Goal: Browse casually: Explore the website without a specific task or goal

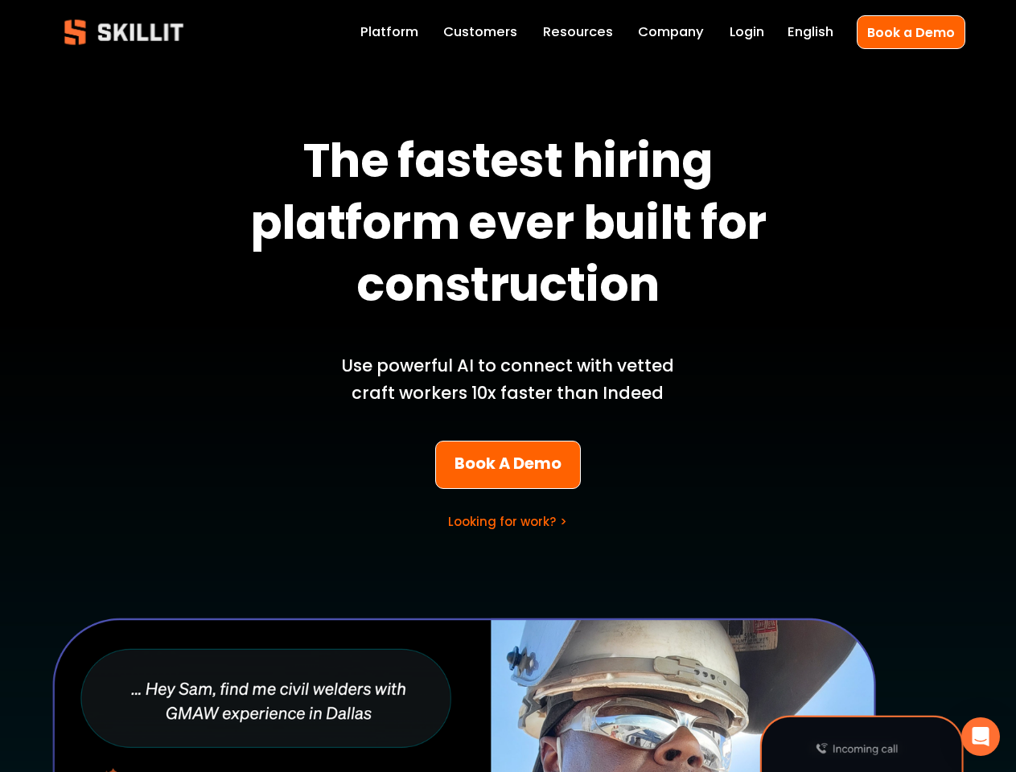
click at [508, 386] on p "Use powerful AI to connect with vetted craft workers 10x faster than Indeed" at bounding box center [508, 379] width 376 height 55
click at [981, 737] on icon "Open Intercom Messenger" at bounding box center [981, 736] width 17 height 19
